Goal: Task Accomplishment & Management: Complete application form

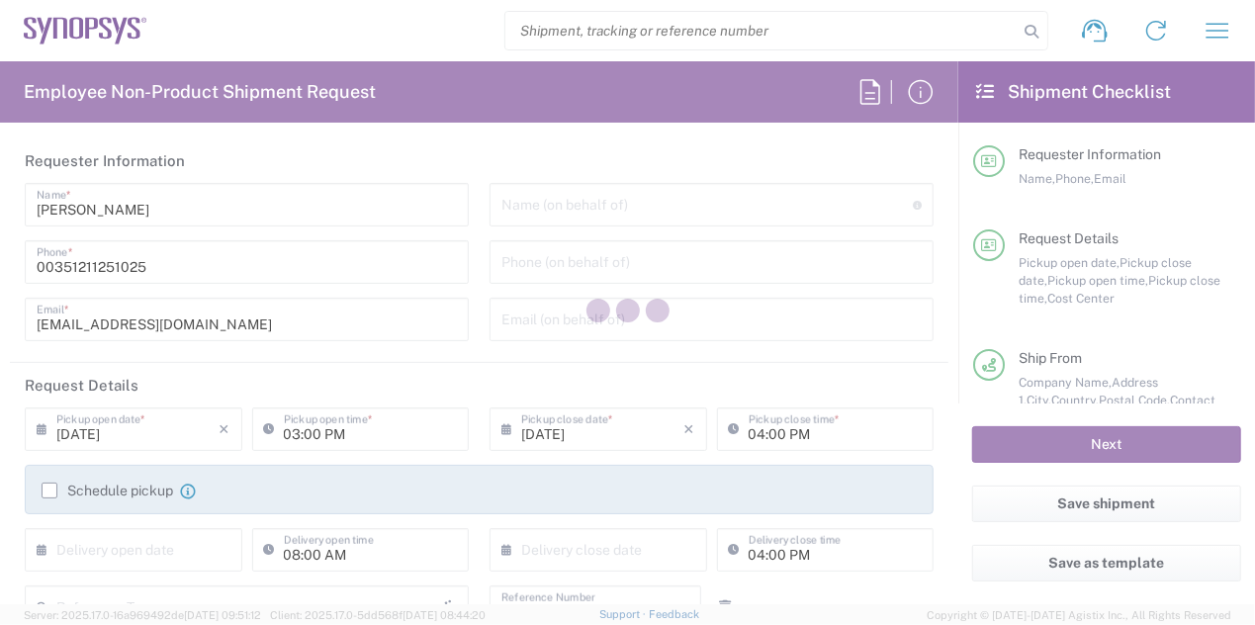
type input "Department"
type input "PT90, Operations 460696"
type input "[GEOGRAPHIC_DATA]"
type input "Delivered at Place"
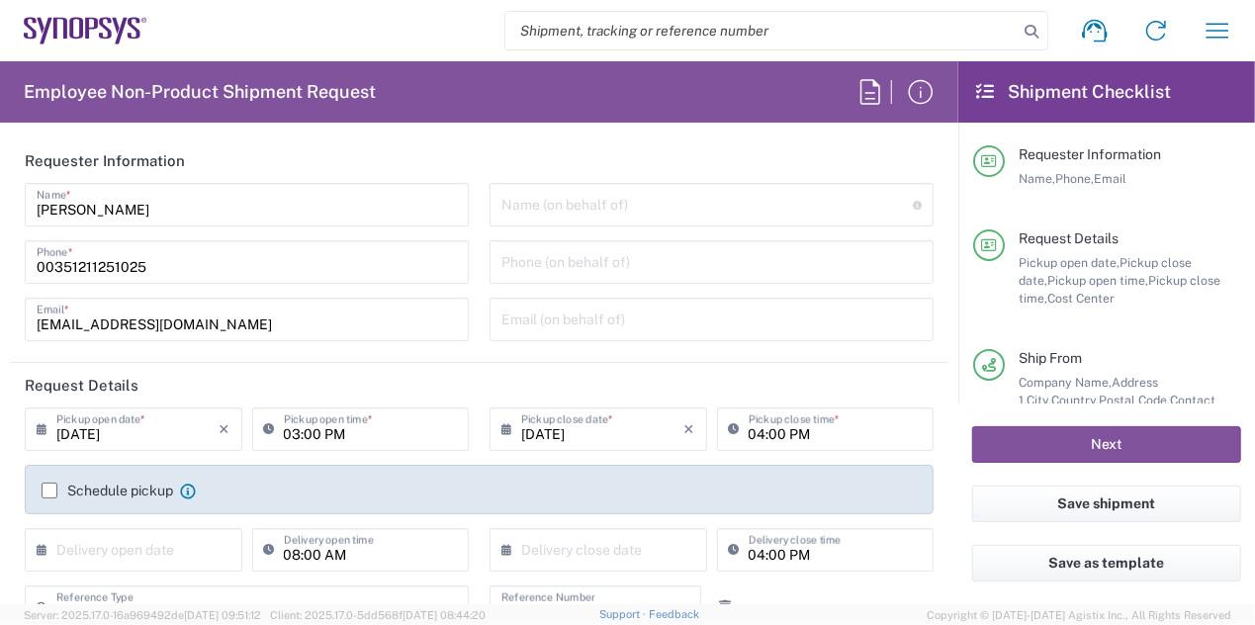
type input "Lisbon PT01"
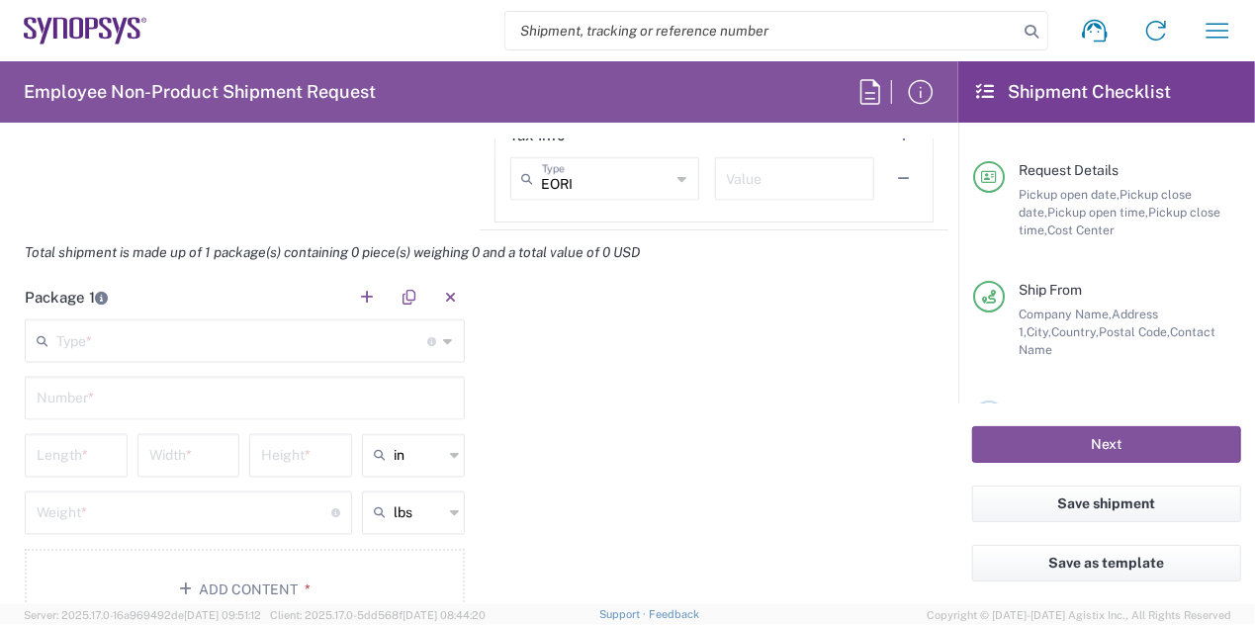
scroll to position [1637, 0]
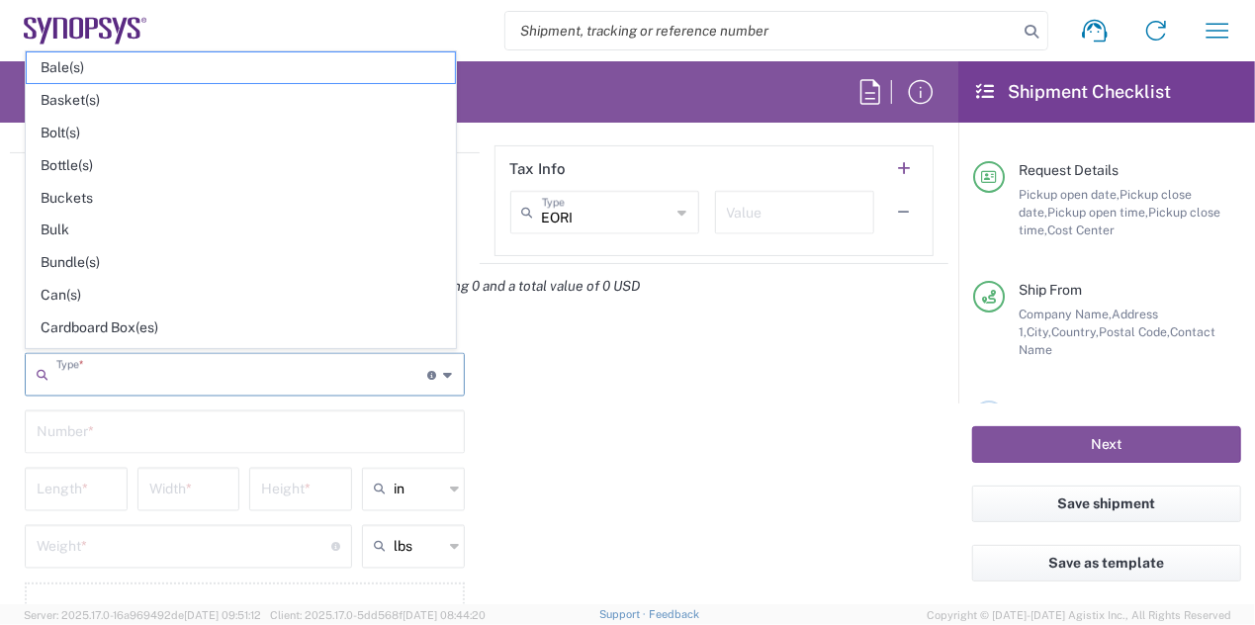
click at [418, 368] on input "text" at bounding box center [242, 373] width 372 height 35
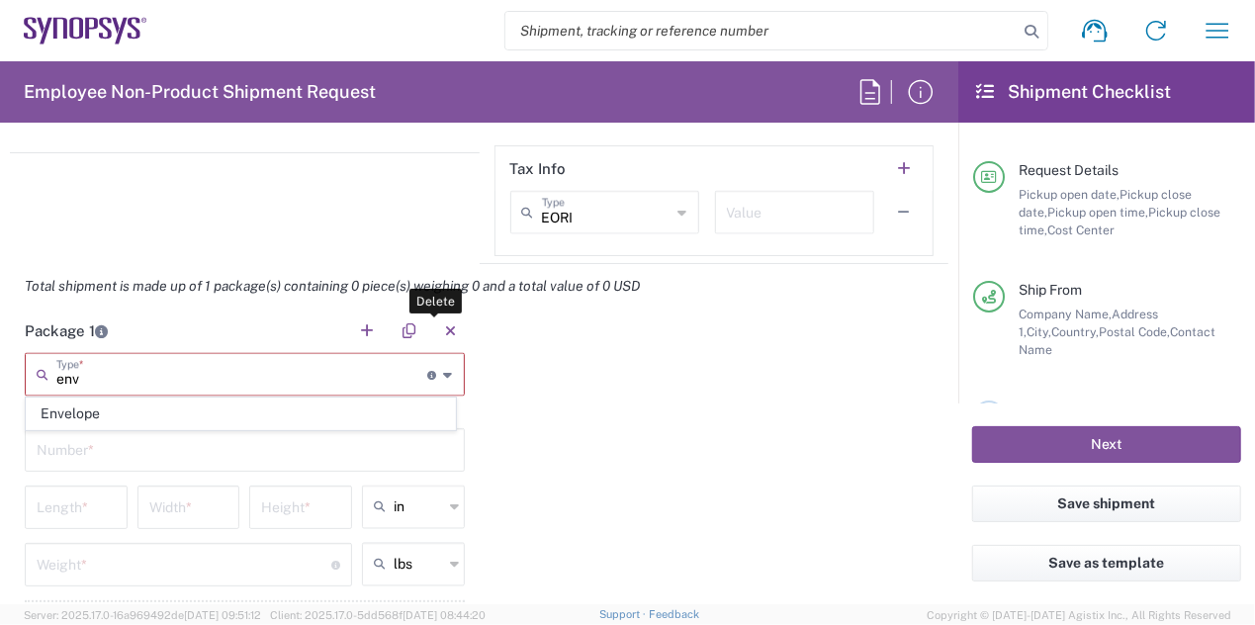
scroll to position [0, 0]
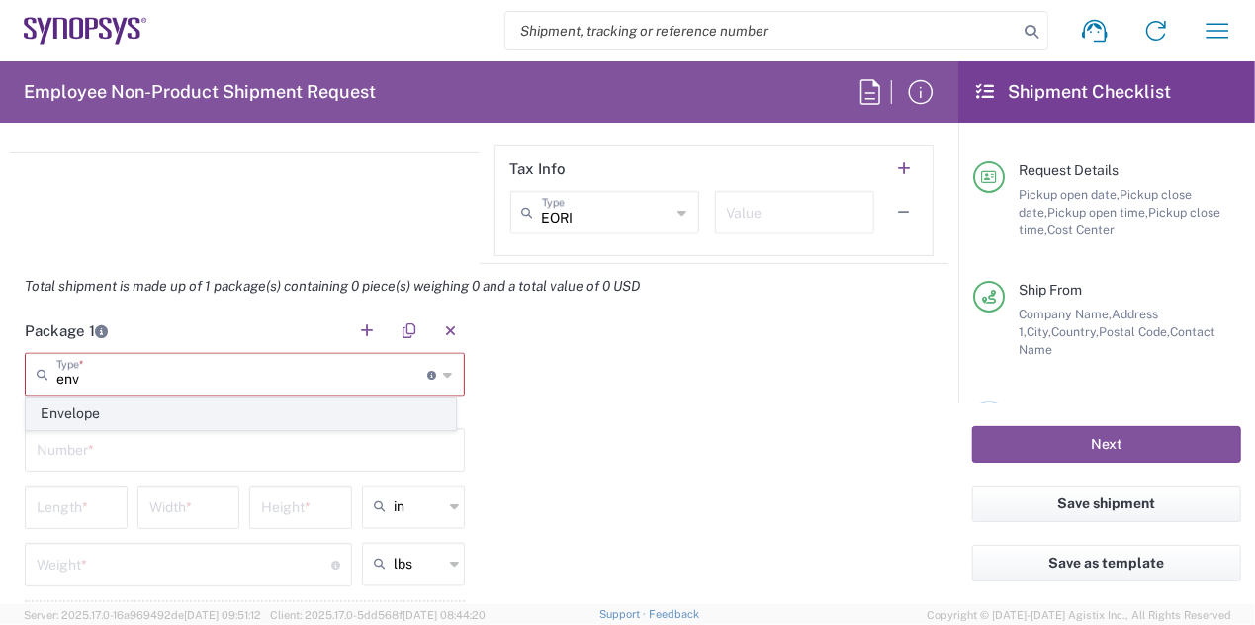
click at [208, 417] on span "Envelope" at bounding box center [241, 413] width 428 height 31
type input "Envelope"
type input "1"
type input "9.5"
type input "12.5"
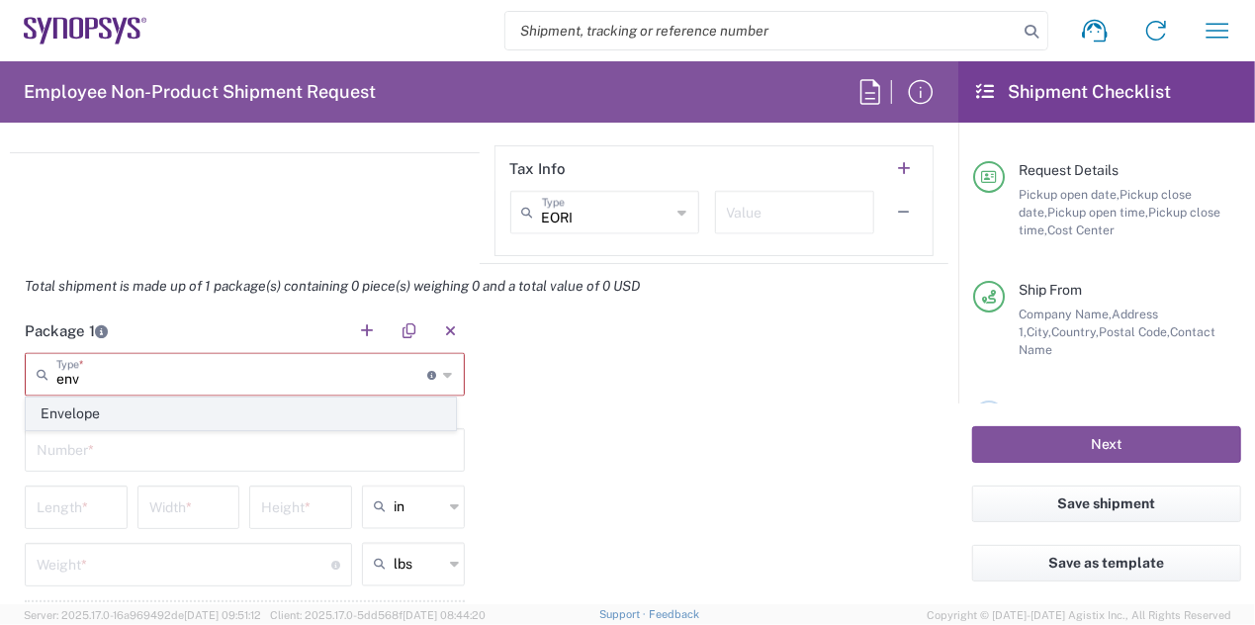
type input "0.25"
type input "1"
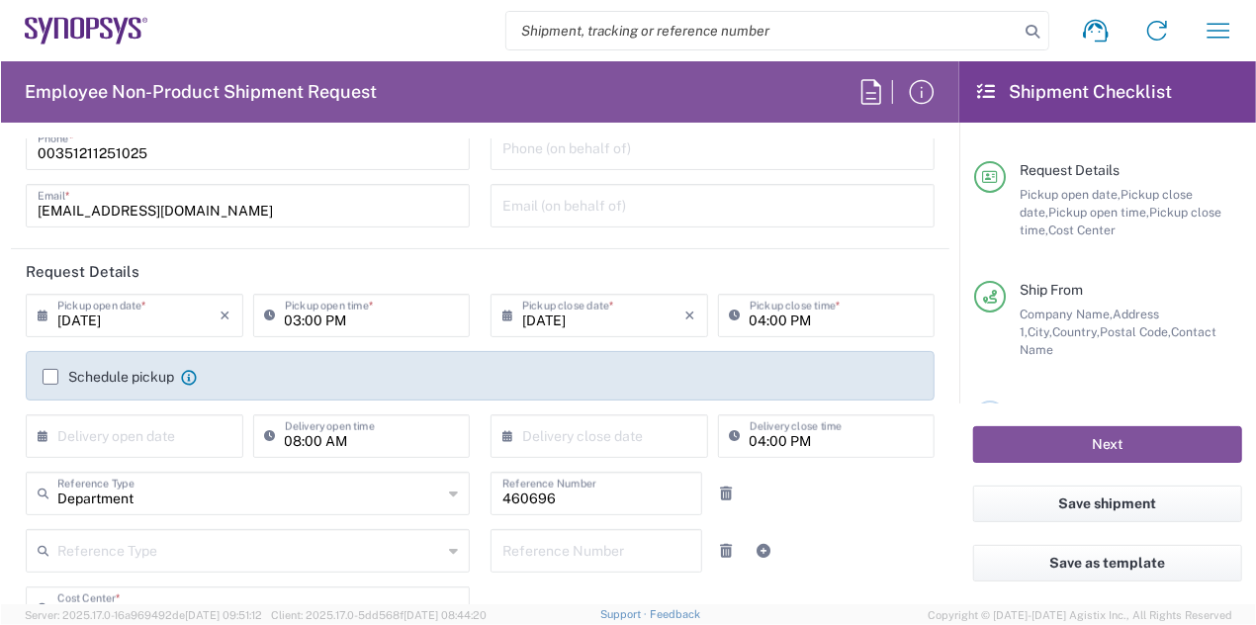
scroll to position [75, 0]
